Goal: Information Seeking & Learning: Learn about a topic

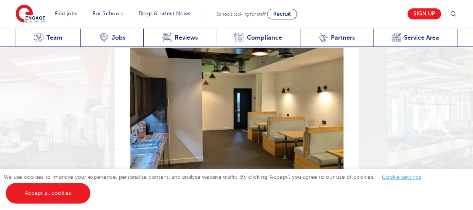
scroll to position [1231, 0]
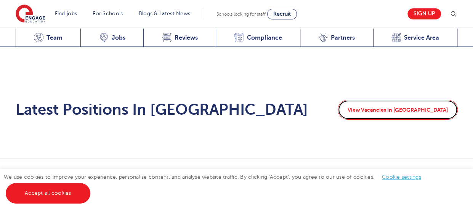
click at [418, 100] on link "View Vacancies in [GEOGRAPHIC_DATA]" at bounding box center [397, 110] width 120 height 20
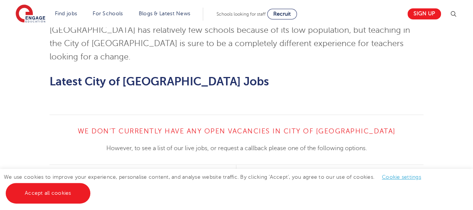
scroll to position [776, 0]
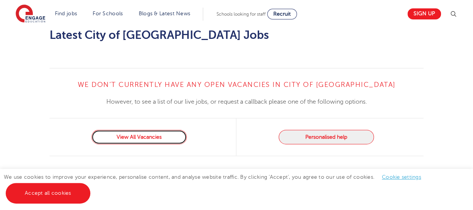
click at [131, 130] on link "View All Vacancies" at bounding box center [138, 137] width 95 height 14
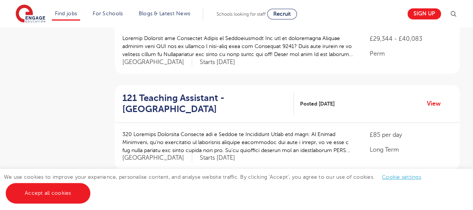
scroll to position [406, 0]
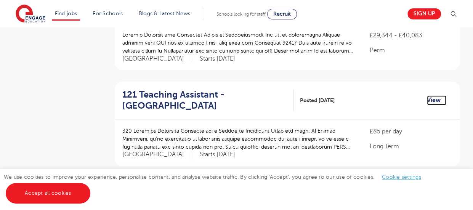
click at [433, 95] on link "View" at bounding box center [436, 100] width 19 height 10
